Goal: Transaction & Acquisition: Download file/media

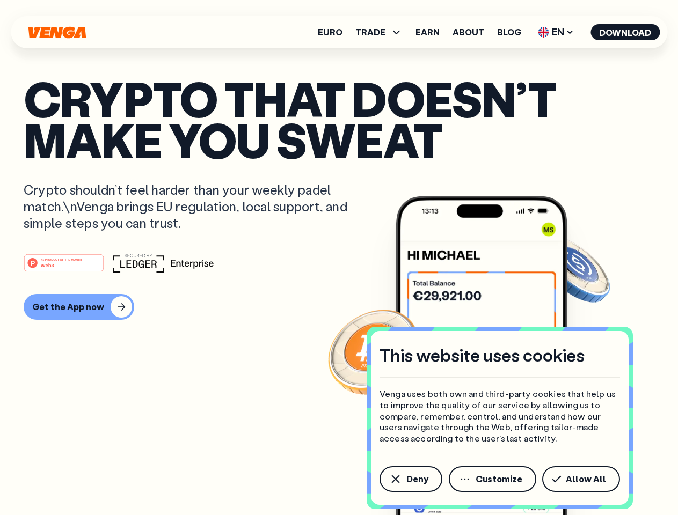
click at [339, 258] on div "#1 PRODUCT OF THE MONTH Web3" at bounding box center [339, 262] width 630 height 19
click at [410, 479] on span "Deny" at bounding box center [417, 479] width 22 height 9
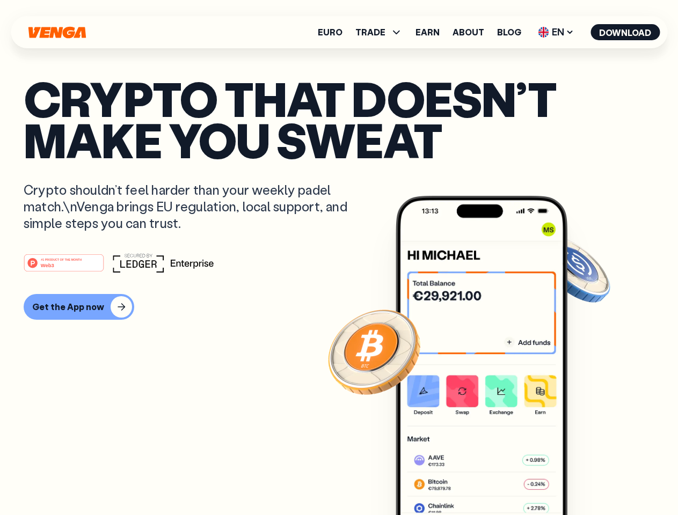
click at [493, 479] on img at bounding box center [481, 376] width 172 height 360
click at [583, 479] on article "Crypto that doesn’t make you sweat Crypto shouldn’t feel harder than your weekl…" at bounding box center [339, 279] width 630 height 402
click at [382, 32] on span "TRADE" at bounding box center [370, 32] width 30 height 9
click at [556, 32] on span "EN" at bounding box center [555, 32] width 43 height 17
click at [625, 32] on button "Download" at bounding box center [624, 32] width 69 height 16
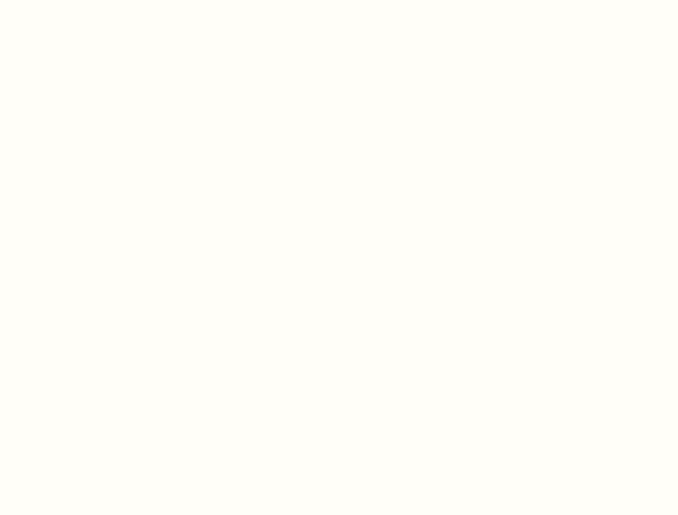
click at [339, 0] on html "This website uses cookies Venga uses both own and third-party cookies that help…" at bounding box center [339, 0] width 678 height 0
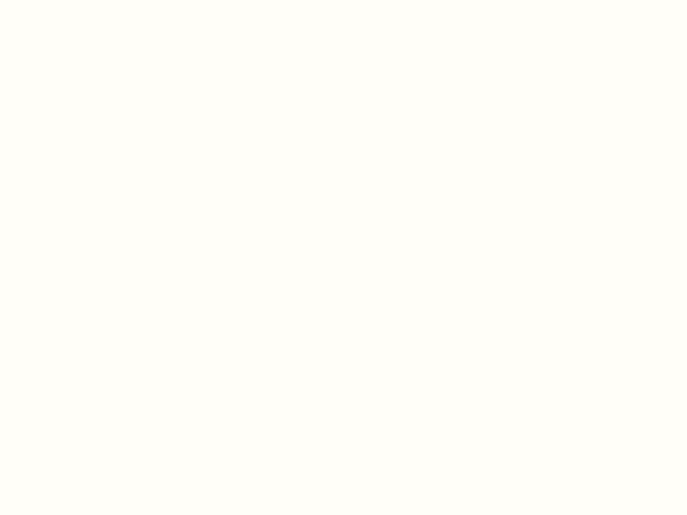
click at [77, 0] on html "This website uses cookies Venga uses both own and third-party cookies that help…" at bounding box center [343, 0] width 687 height 0
click at [65, 0] on html "This website uses cookies Venga uses both own and third-party cookies that help…" at bounding box center [343, 0] width 687 height 0
